Goal: Task Accomplishment & Management: Manage account settings

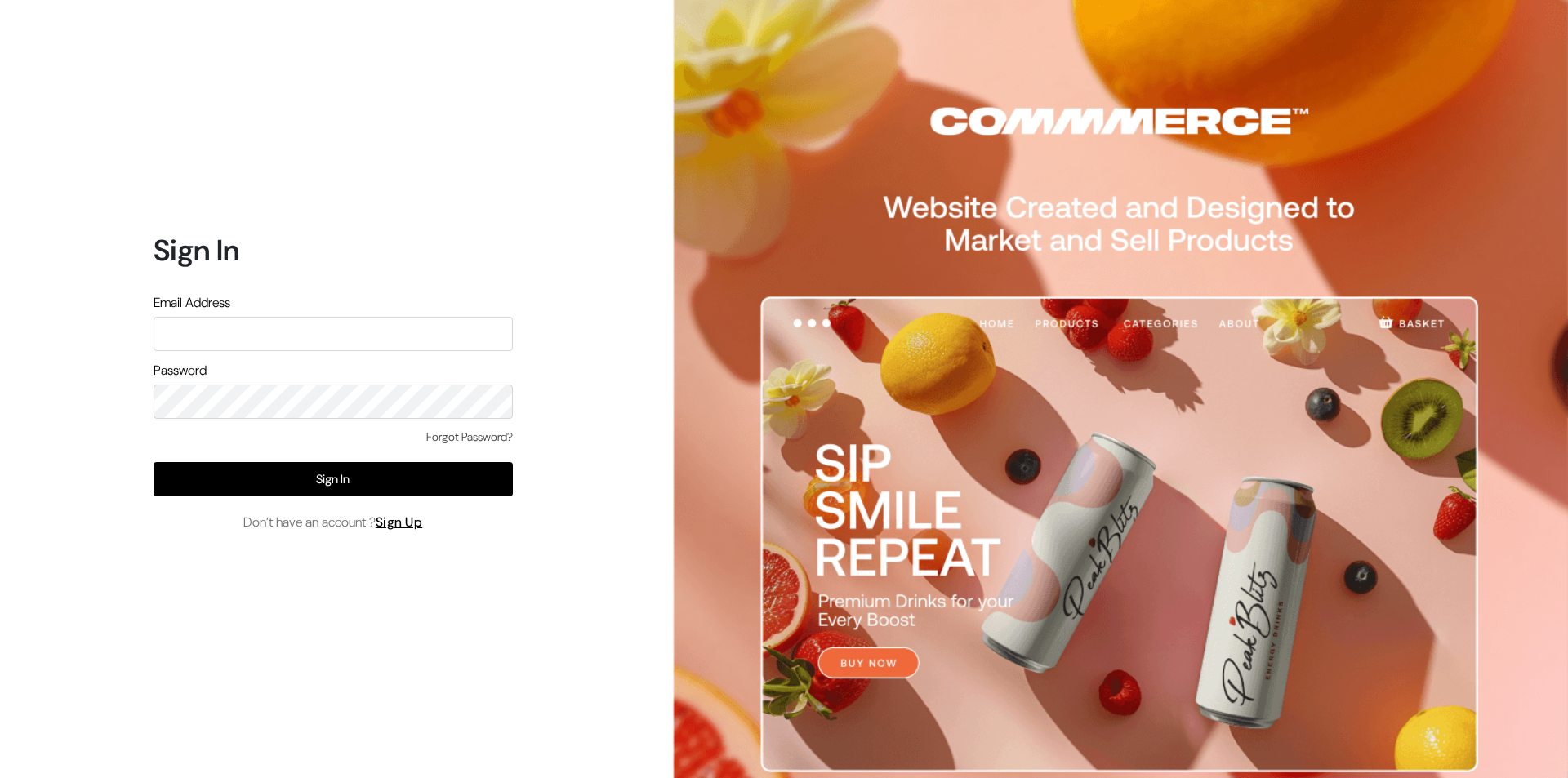
click at [305, 323] on input "text" at bounding box center [333, 333] width 359 height 34
type input "[EMAIL_ADDRESS][DOMAIN_NAME]"
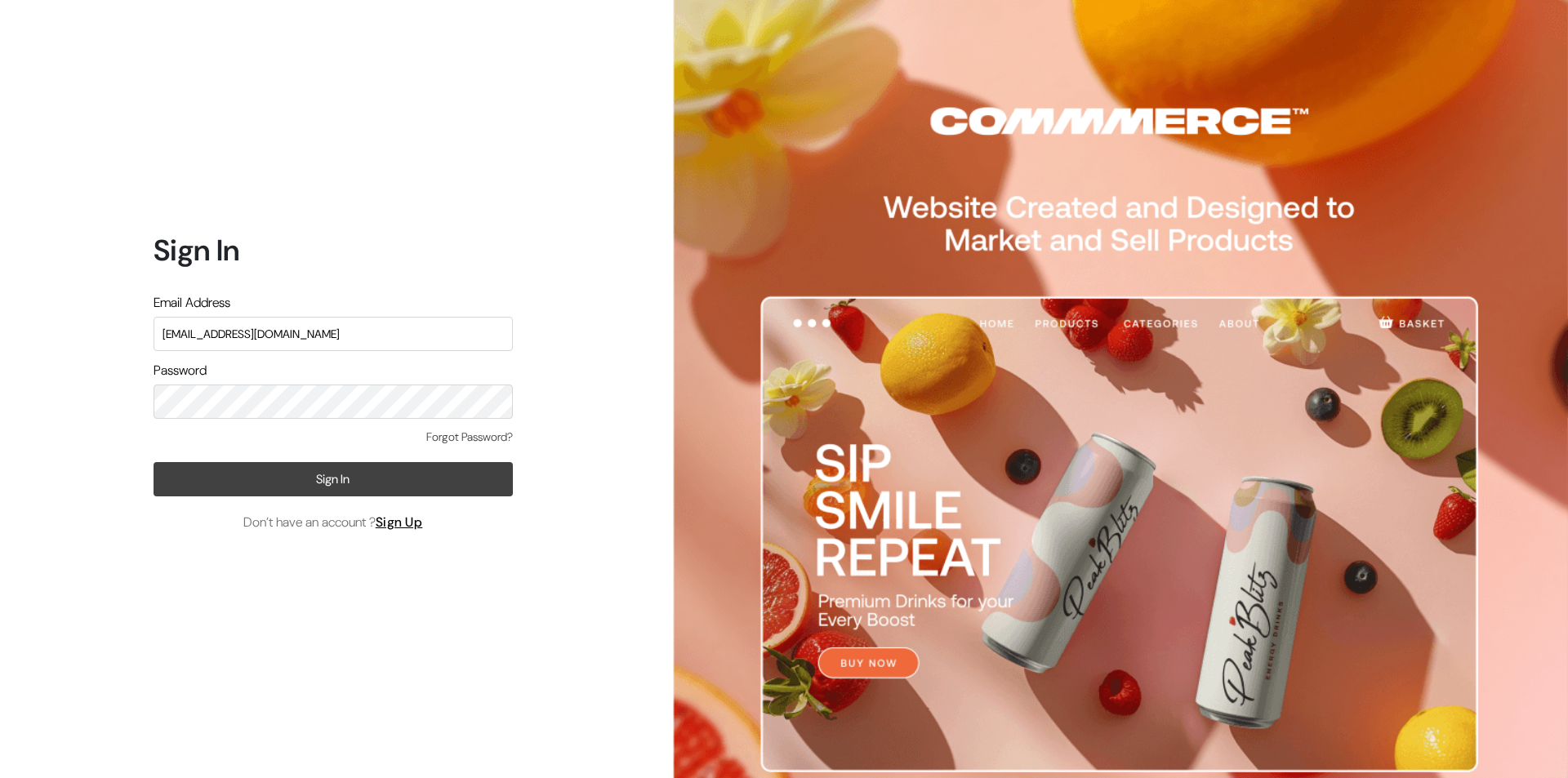
click at [316, 466] on button "Sign In" at bounding box center [333, 479] width 359 height 34
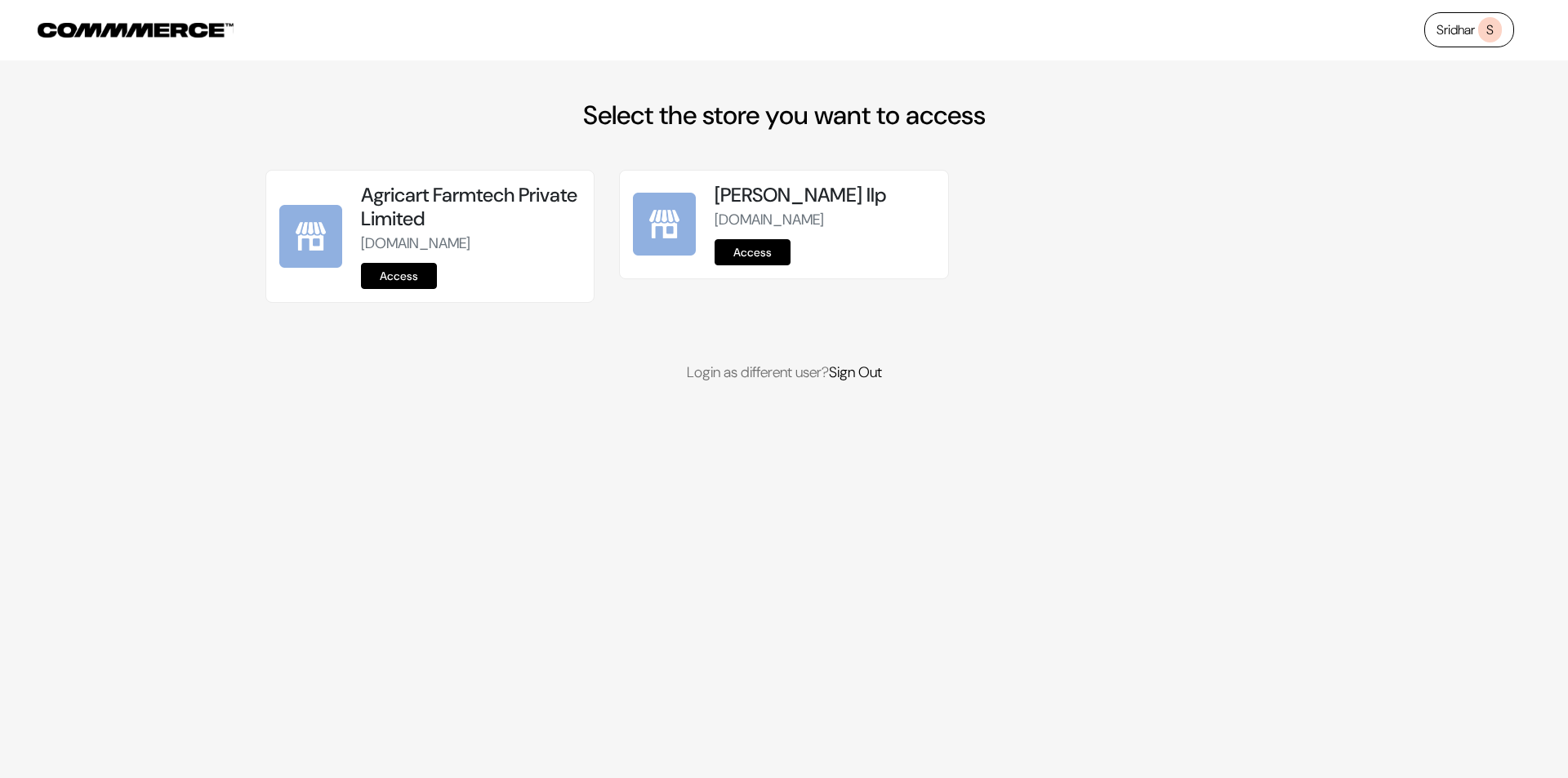
click at [404, 276] on link "Access" at bounding box center [399, 276] width 76 height 26
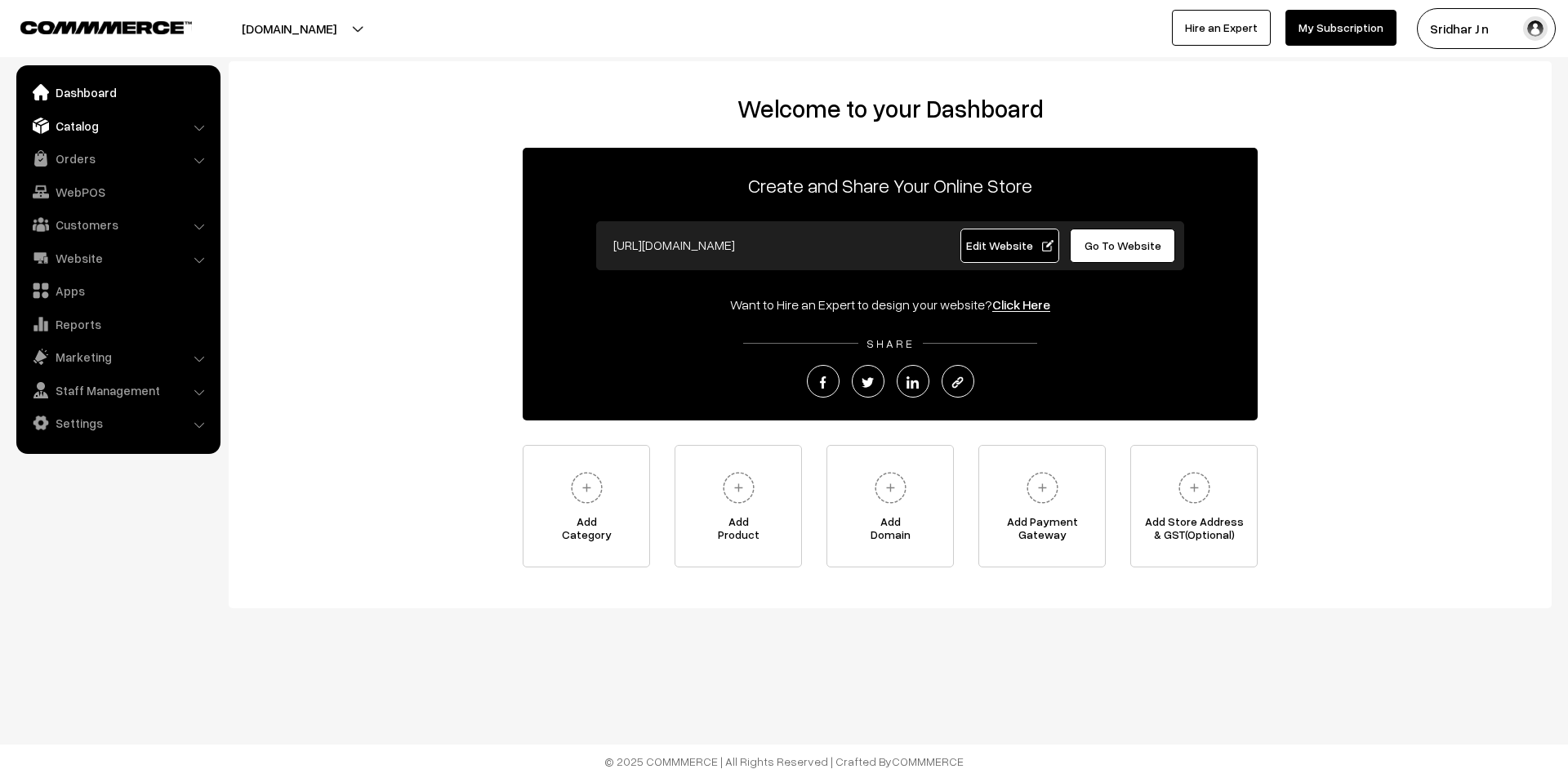
click at [148, 125] on link "Catalog" at bounding box center [117, 125] width 195 height 29
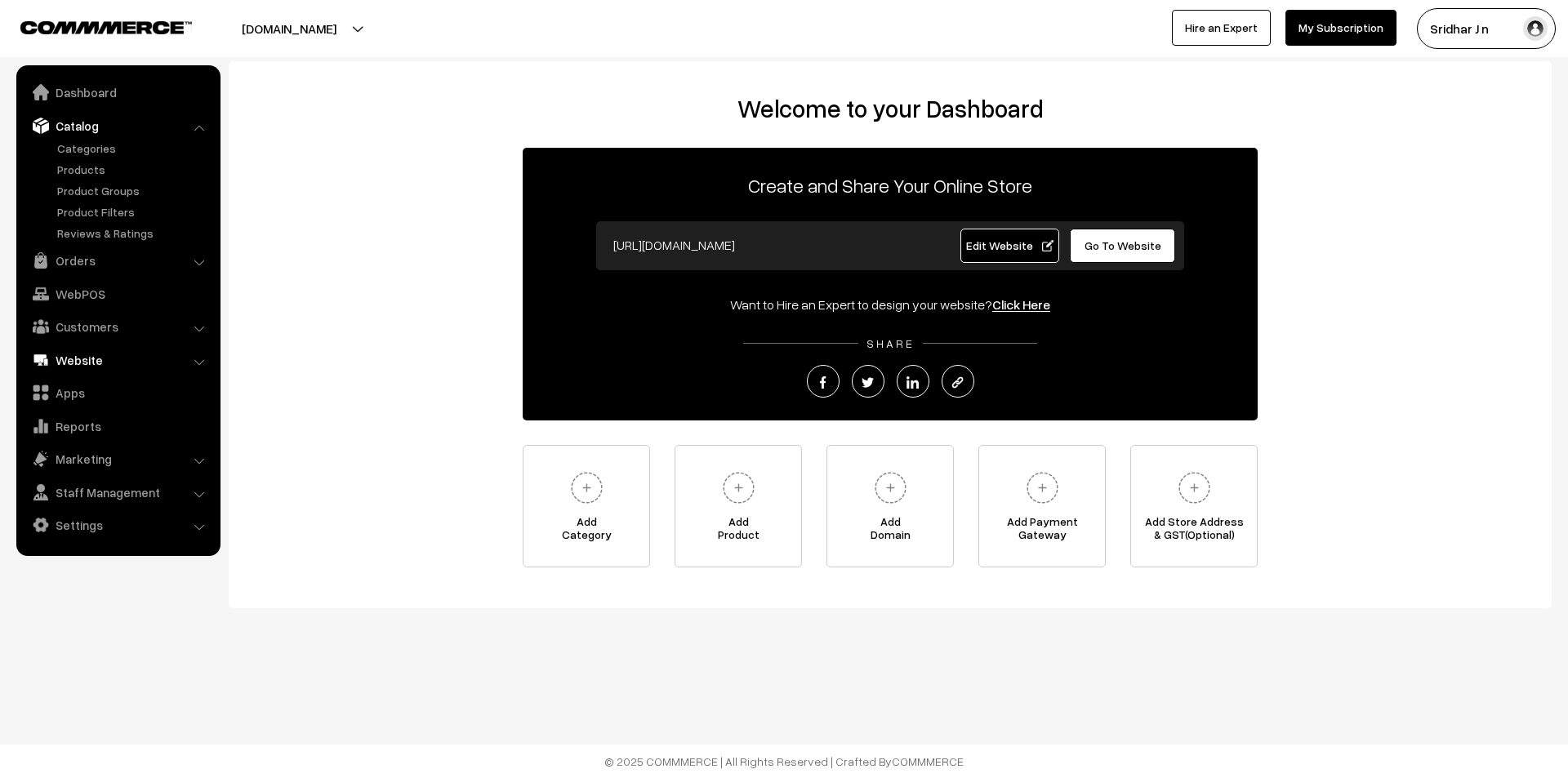
click at [116, 364] on link "Website" at bounding box center [117, 359] width 195 height 29
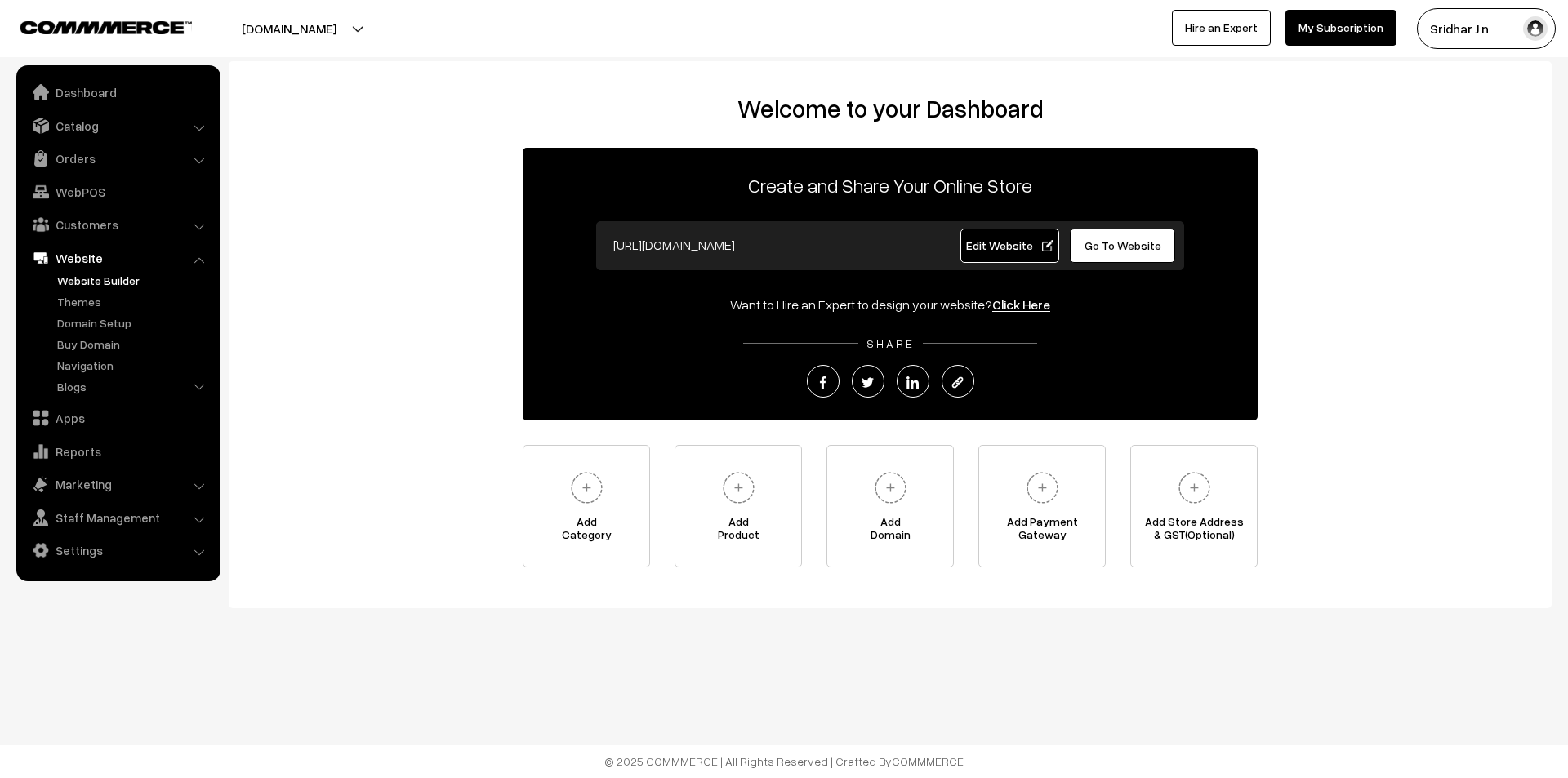
click at [97, 286] on link "Website Builder" at bounding box center [133, 280] width 161 height 18
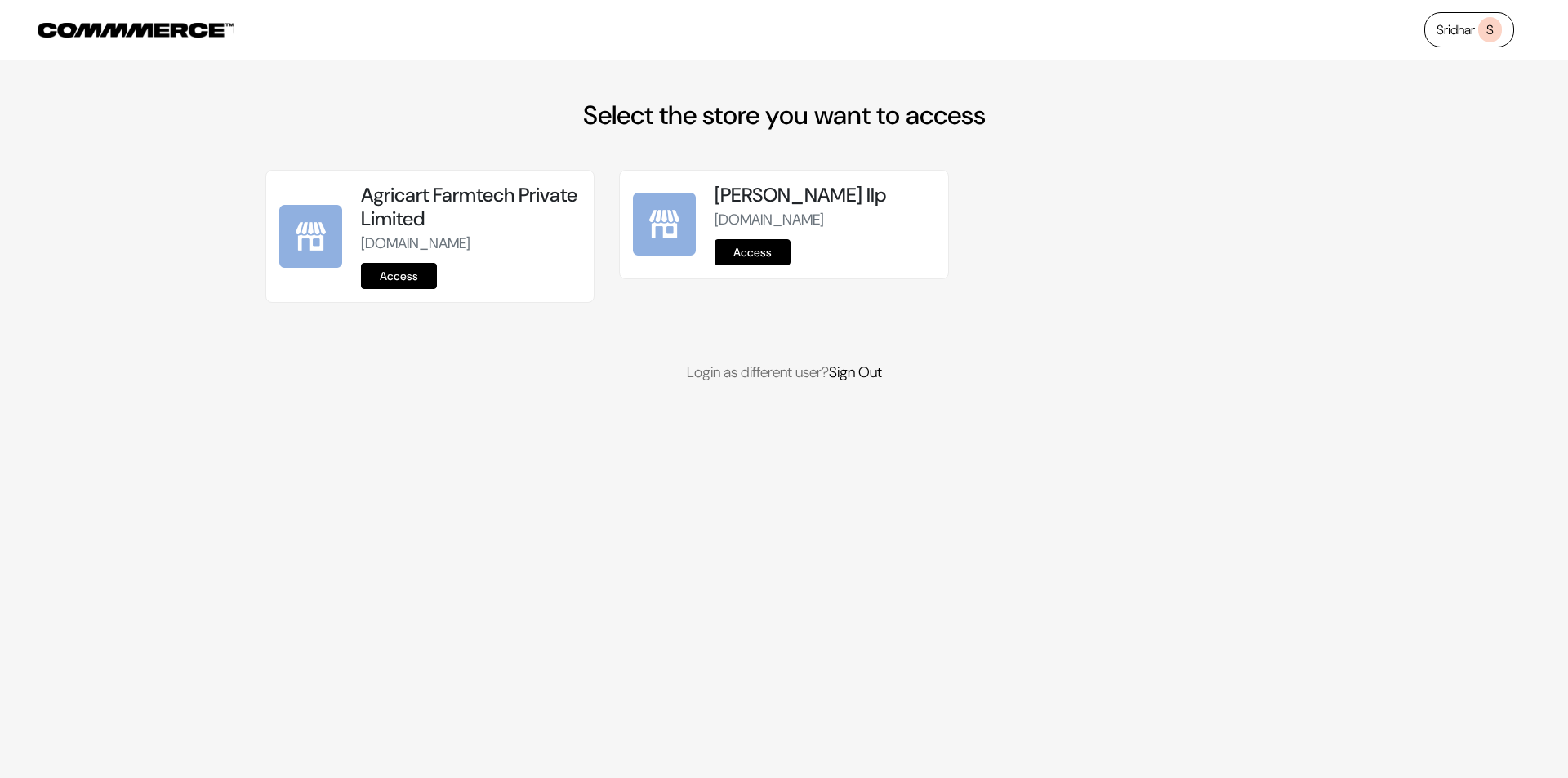
click at [400, 269] on link "Access" at bounding box center [399, 276] width 76 height 26
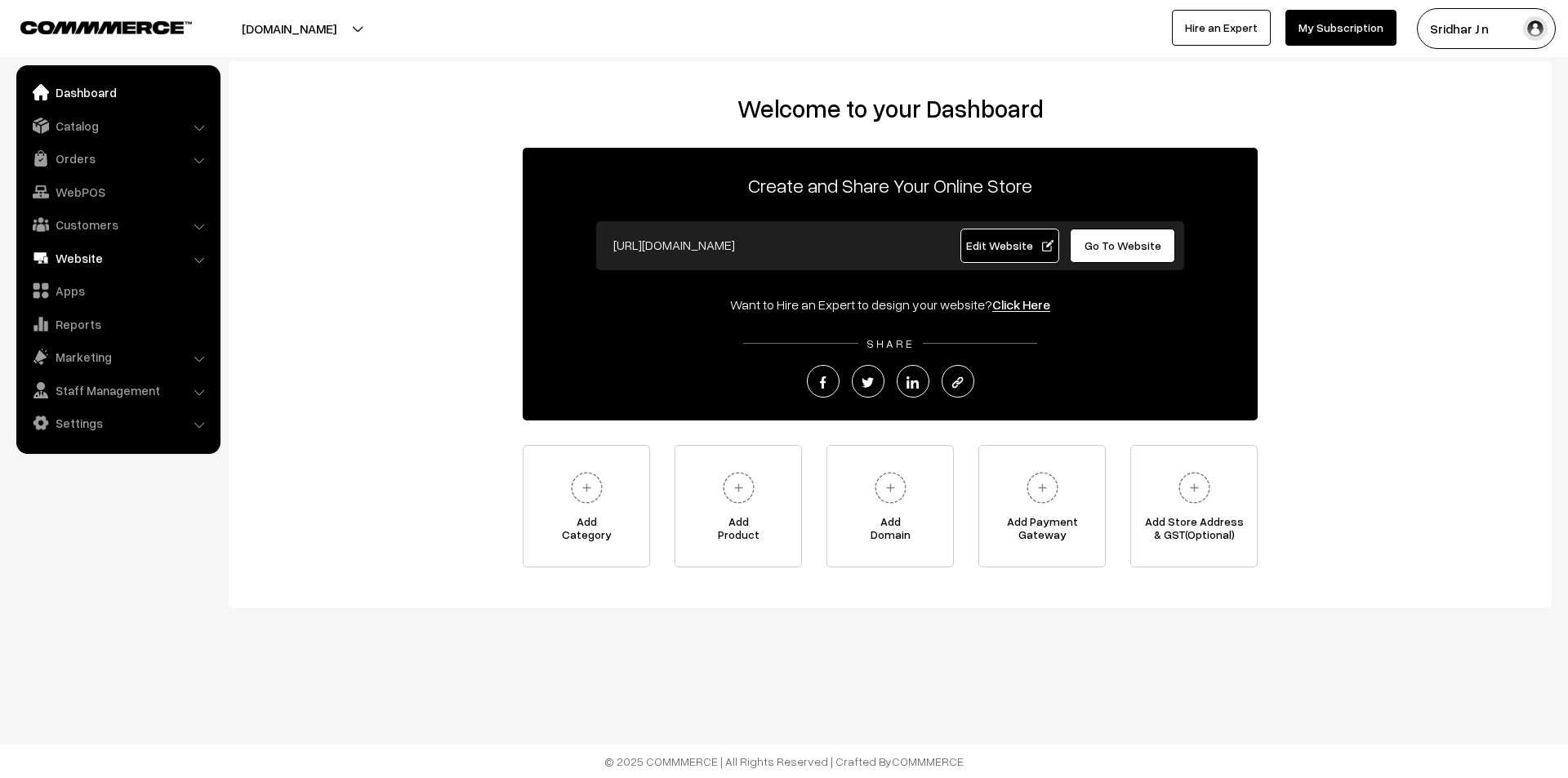
click at [163, 253] on link "Website" at bounding box center [117, 257] width 195 height 29
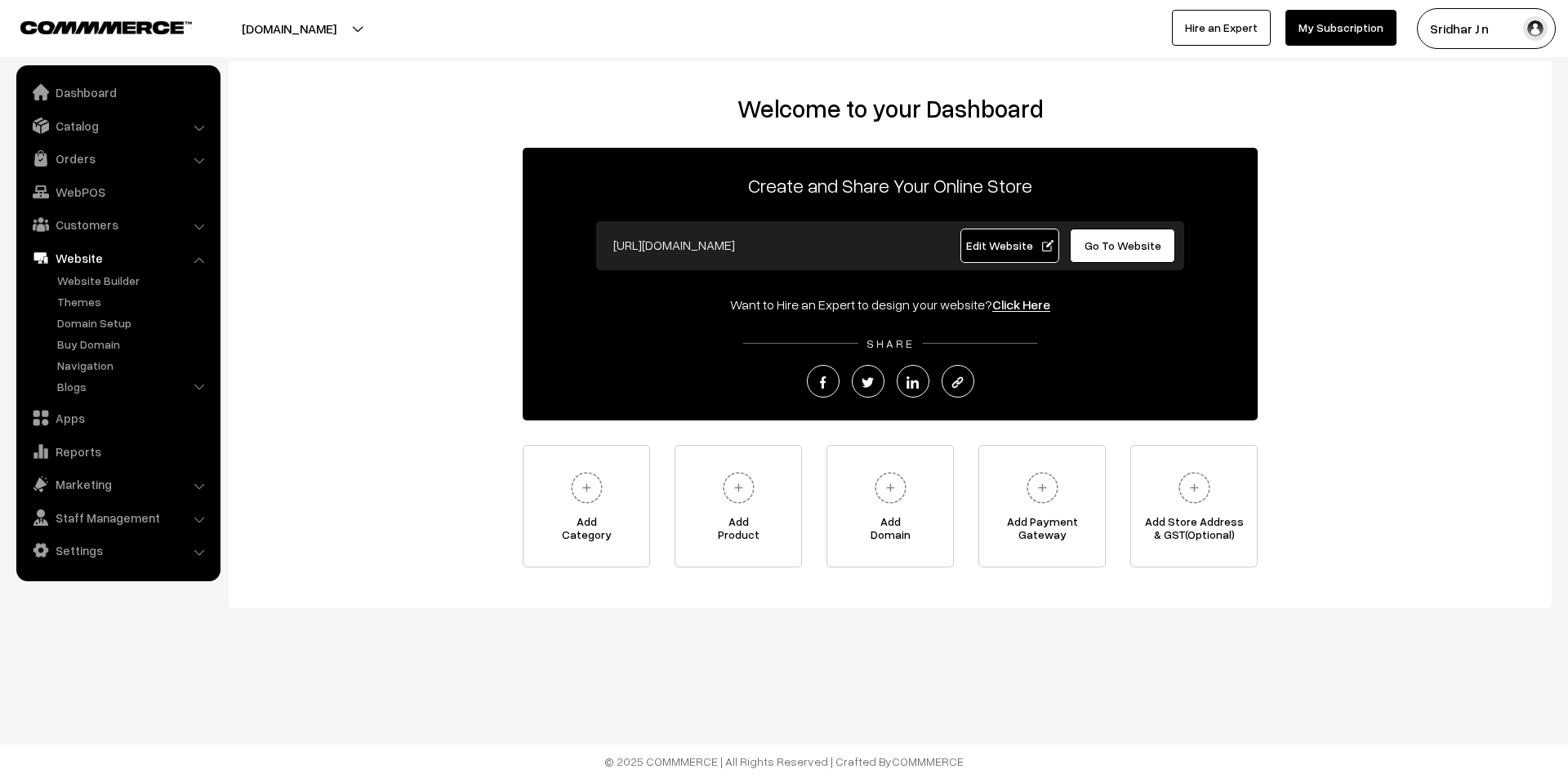
click at [74, 312] on ul "Website Builder Authors Categories" at bounding box center [118, 335] width 196 height 127
click at [80, 310] on ul "Website Builder Authors Categories" at bounding box center [118, 335] width 196 height 127
click at [84, 301] on link "Themes" at bounding box center [133, 302] width 161 height 18
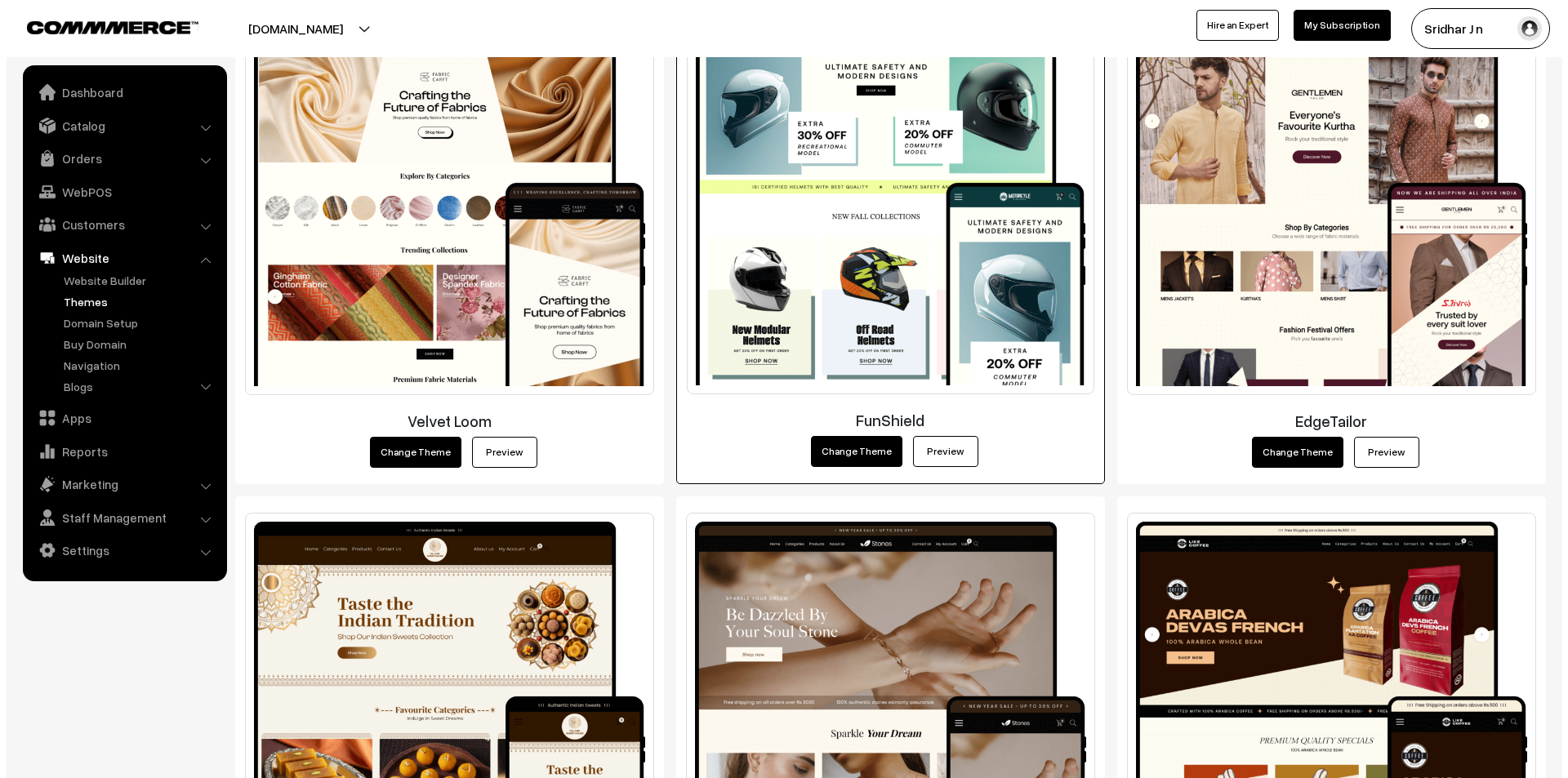
scroll to position [2449, 0]
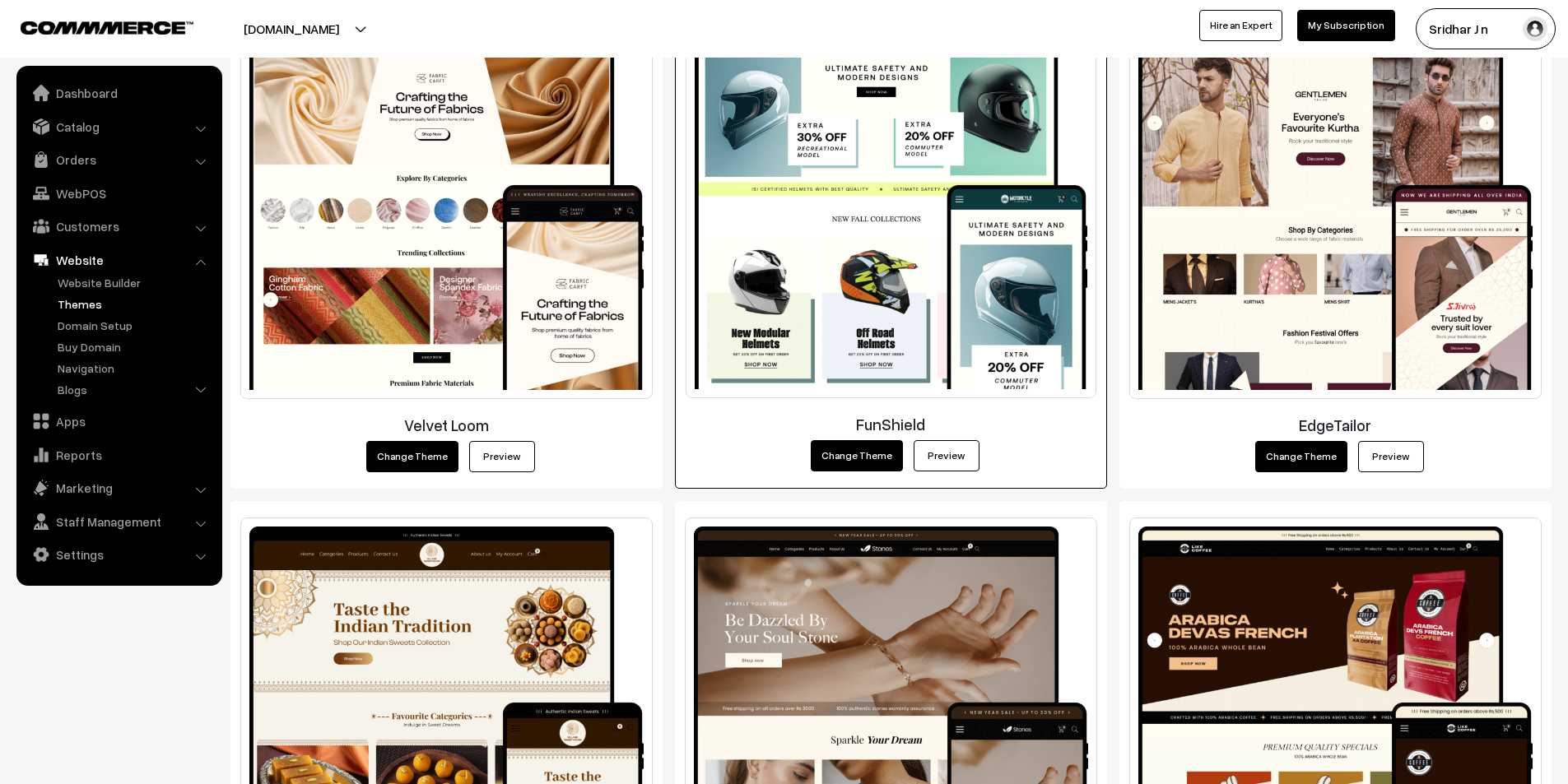
click at [910, 440] on div "FunShield Change Theme Preview" at bounding box center [891, 236] width 432 height 505
click at [863, 460] on button "Change Theme" at bounding box center [856, 456] width 92 height 31
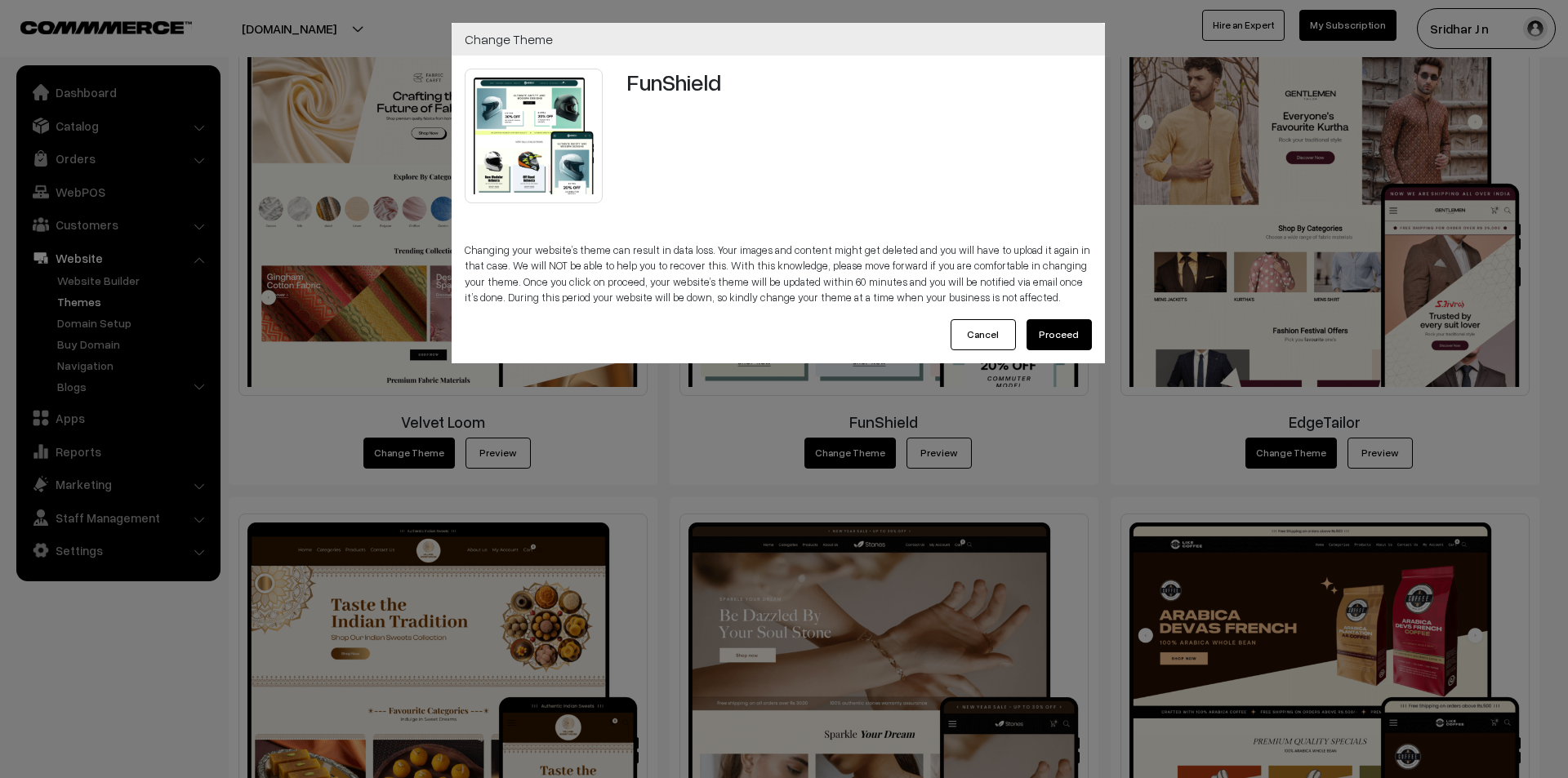
drag, startPoint x: 1043, startPoint y: 316, endPoint x: 1061, endPoint y: 326, distance: 20.6
click at [1043, 317] on div "FunShield Changing your website’s theme can result in data loss. Your images an…" at bounding box center [778, 209] width 654 height 308
click at [1067, 328] on button "Proceed" at bounding box center [1059, 334] width 65 height 31
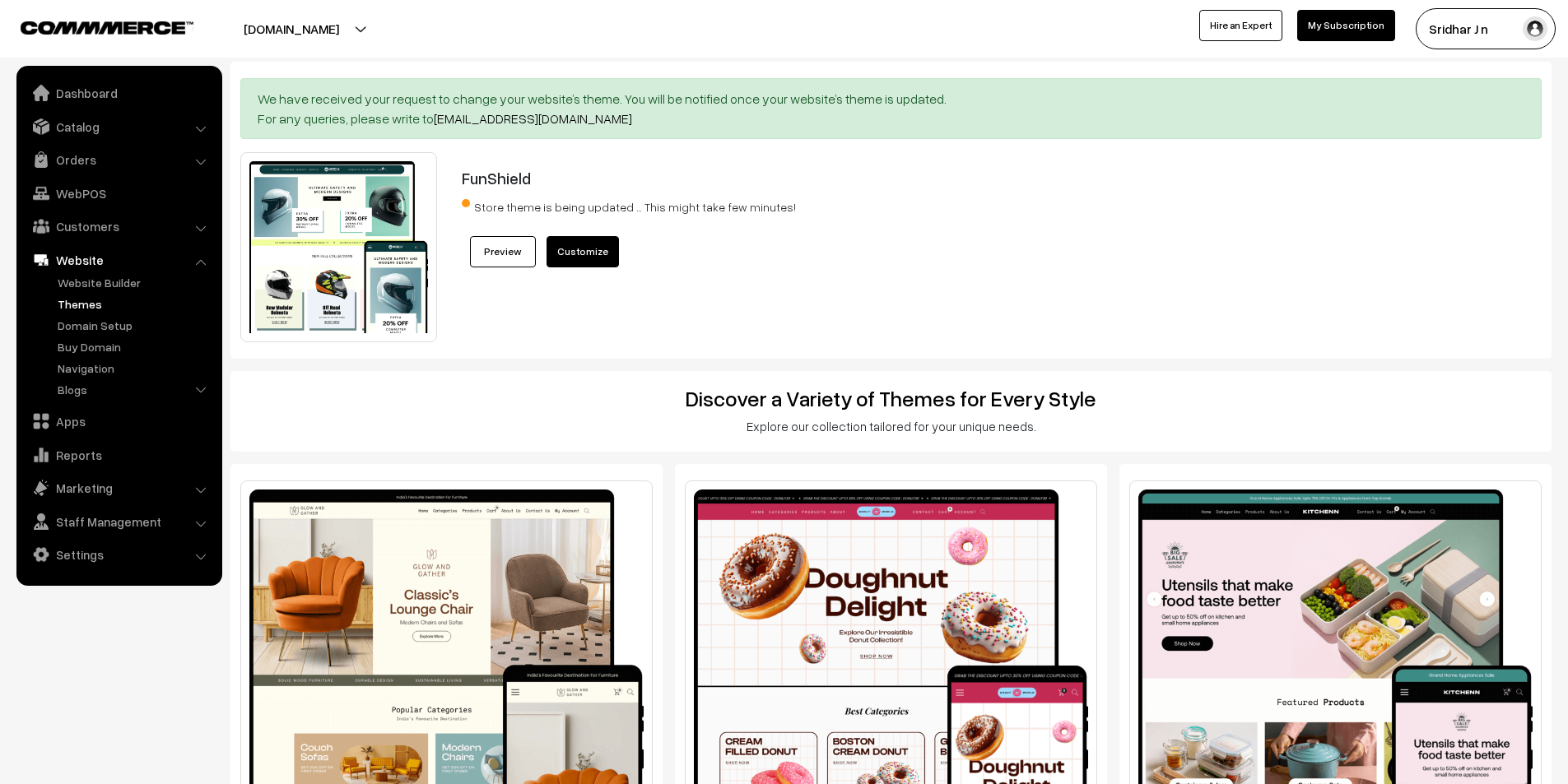
click at [507, 251] on link "Preview" at bounding box center [503, 251] width 66 height 31
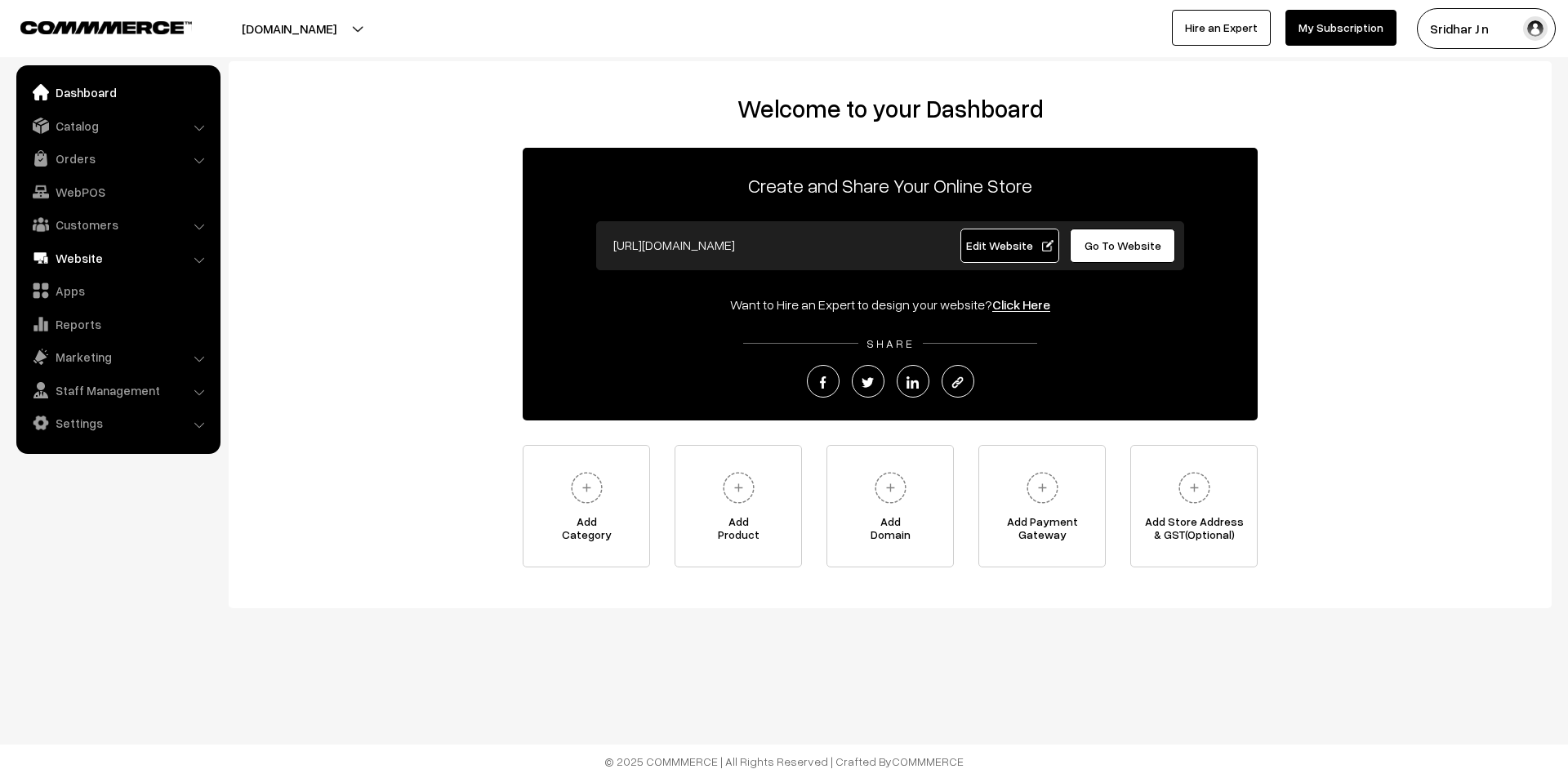
click at [110, 254] on link "Website" at bounding box center [117, 257] width 195 height 29
